Goal: Task Accomplishment & Management: Manage account settings

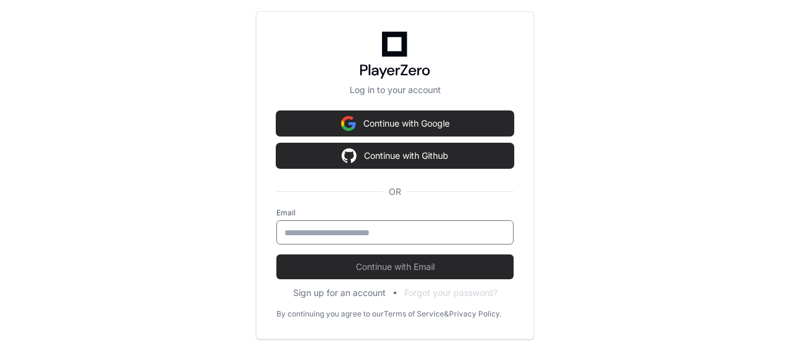
click at [384, 232] on input "email" at bounding box center [394, 233] width 221 height 12
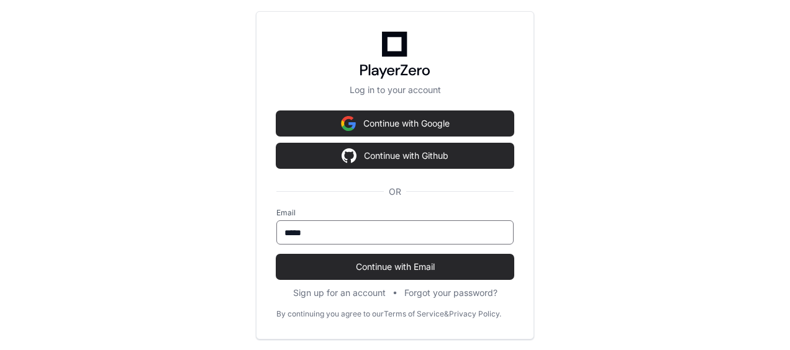
type input "**********"
click at [276, 255] on button "Continue with Email" at bounding box center [394, 267] width 237 height 25
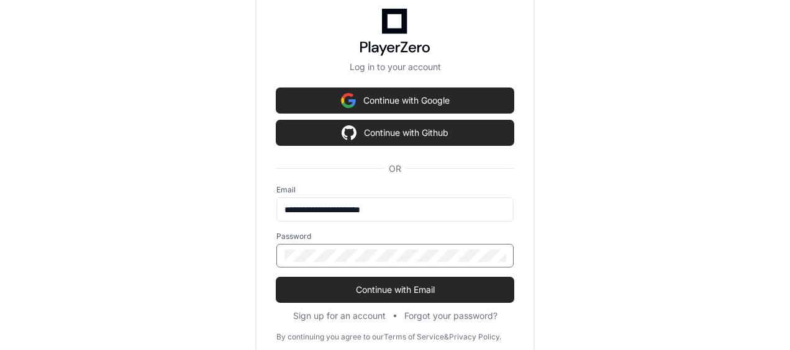
click at [276, 278] on button "Continue with Email" at bounding box center [394, 290] width 237 height 25
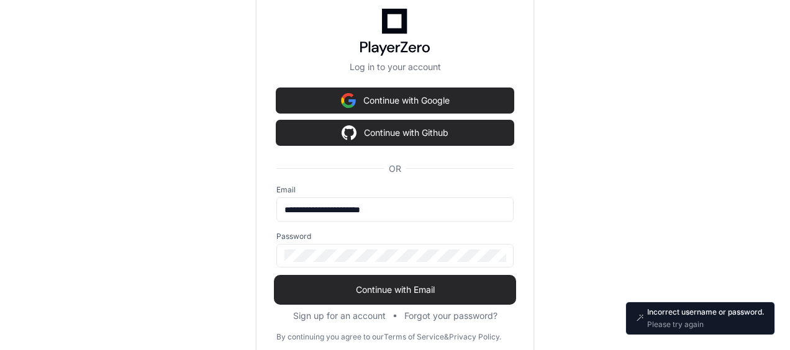
click at [438, 286] on span "Continue with Email" at bounding box center [394, 290] width 237 height 12
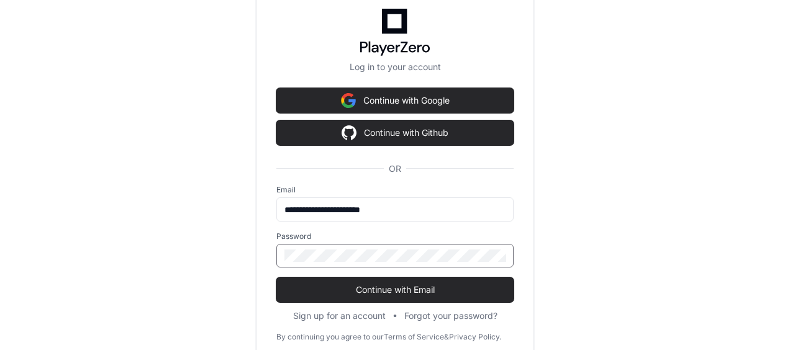
click at [276, 278] on button "Continue with Email" at bounding box center [394, 290] width 237 height 25
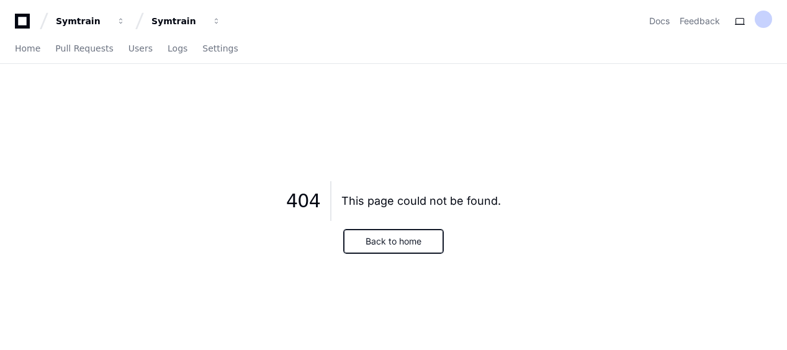
click at [430, 242] on button "Back to home" at bounding box center [393, 242] width 99 height 24
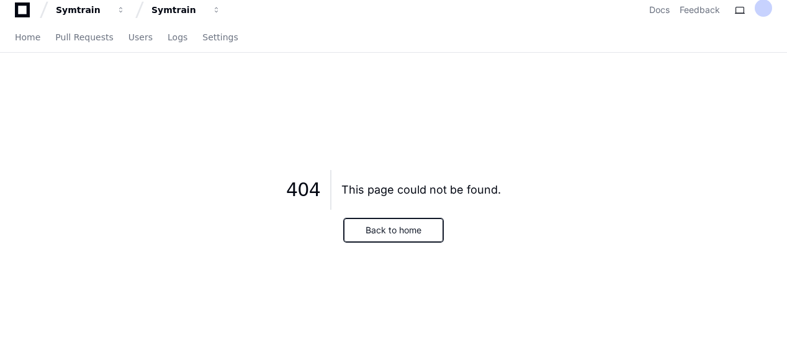
click at [405, 233] on button "Back to home" at bounding box center [393, 231] width 99 height 24
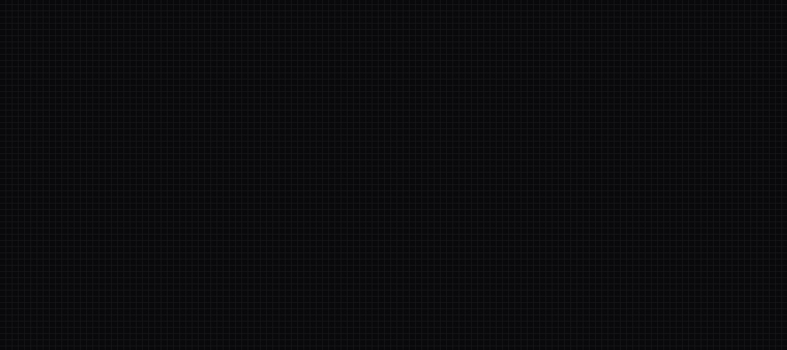
scroll to position [0, 0]
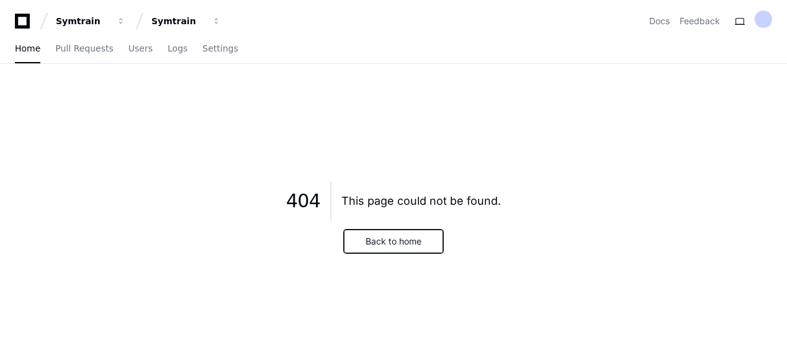
click at [409, 237] on button "Back to home" at bounding box center [393, 242] width 99 height 24
click at [18, 42] on link "Home" at bounding box center [27, 49] width 25 height 29
click at [129, 48] on span "Users" at bounding box center [141, 48] width 24 height 7
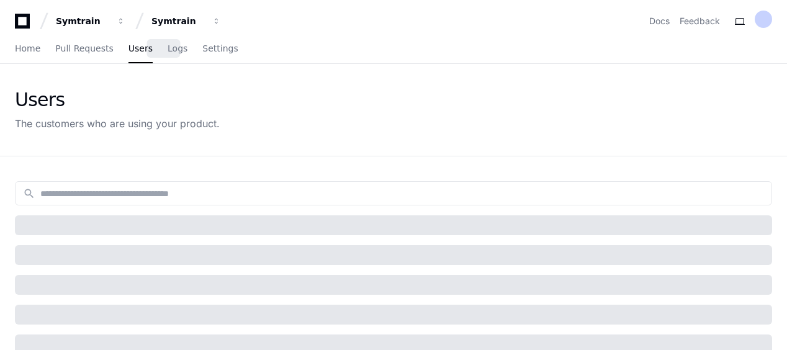
click at [169, 51] on span "Logs" at bounding box center [178, 48] width 20 height 7
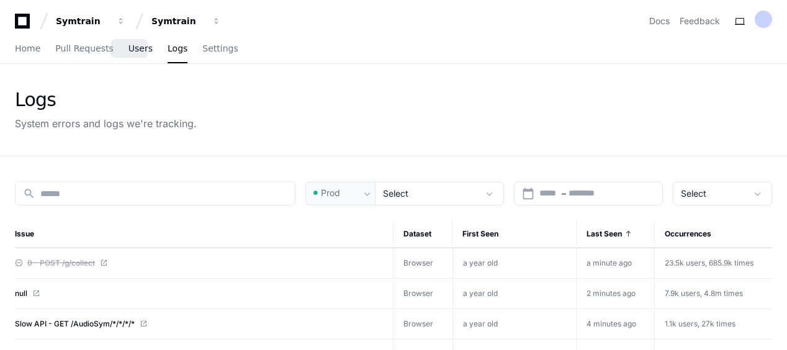
click at [139, 47] on span "Users" at bounding box center [141, 48] width 24 height 7
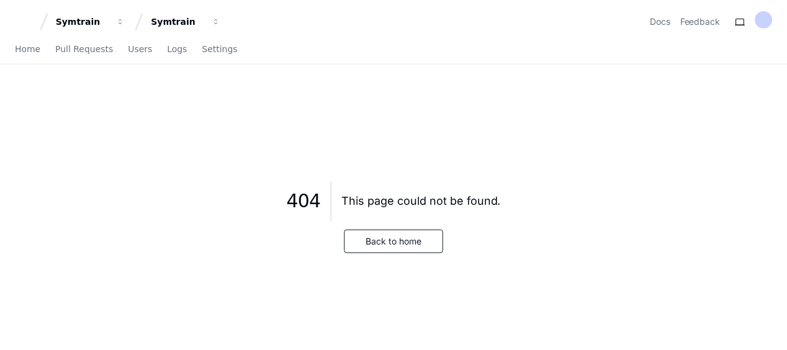
scroll to position [11, 0]
